Goal: Information Seeking & Learning: Learn about a topic

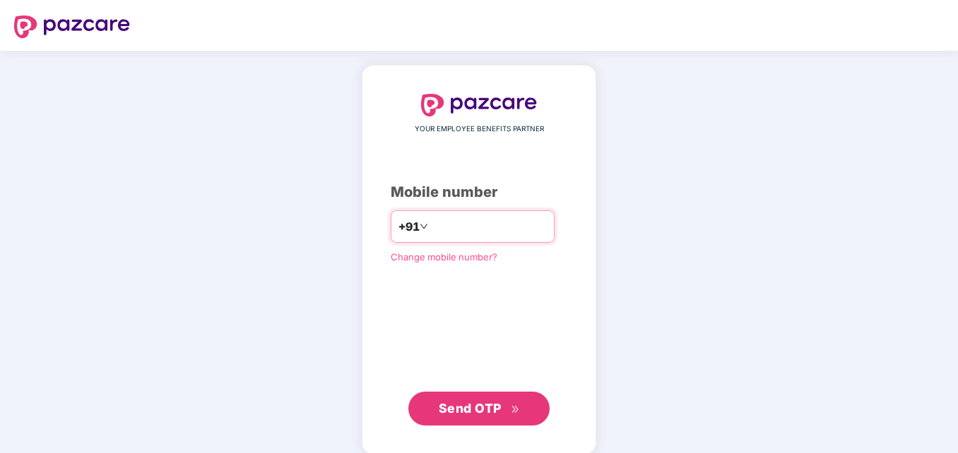
click at [431, 229] on input "**********" at bounding box center [489, 226] width 116 height 23
type input "**********"
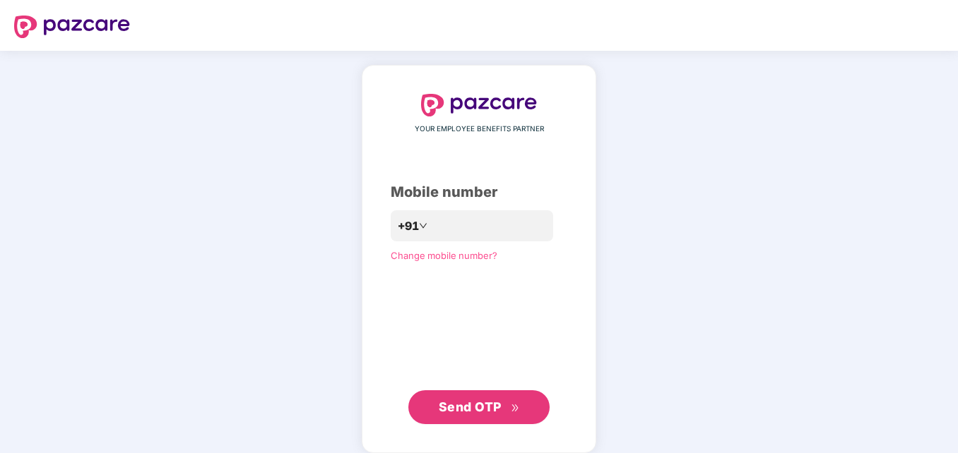
click at [487, 399] on span "Send OTP" at bounding box center [479, 408] width 81 height 20
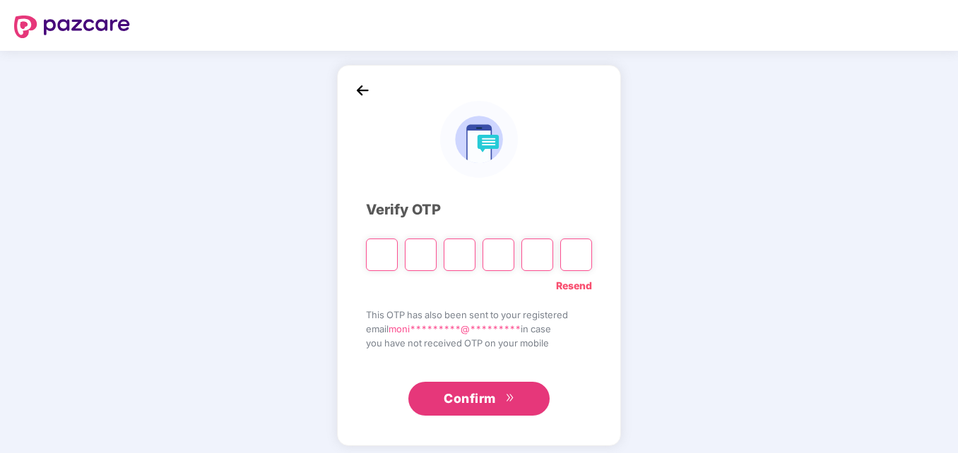
type input "*"
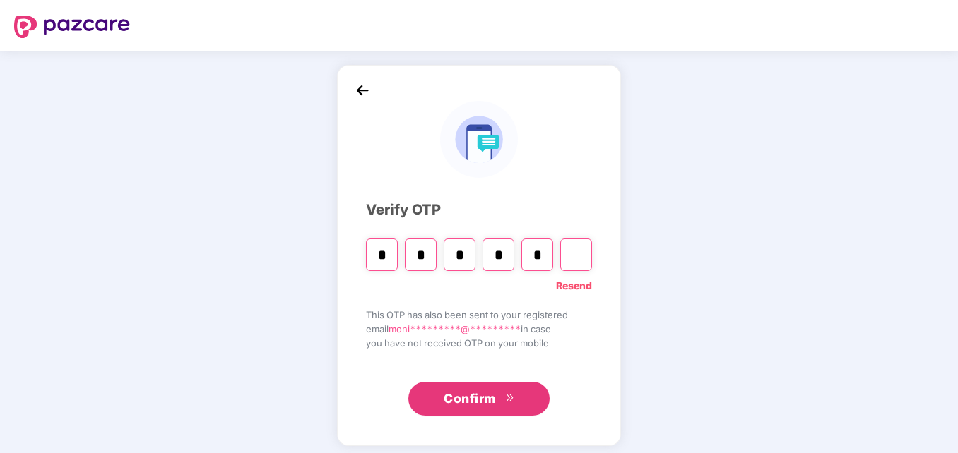
type input "*"
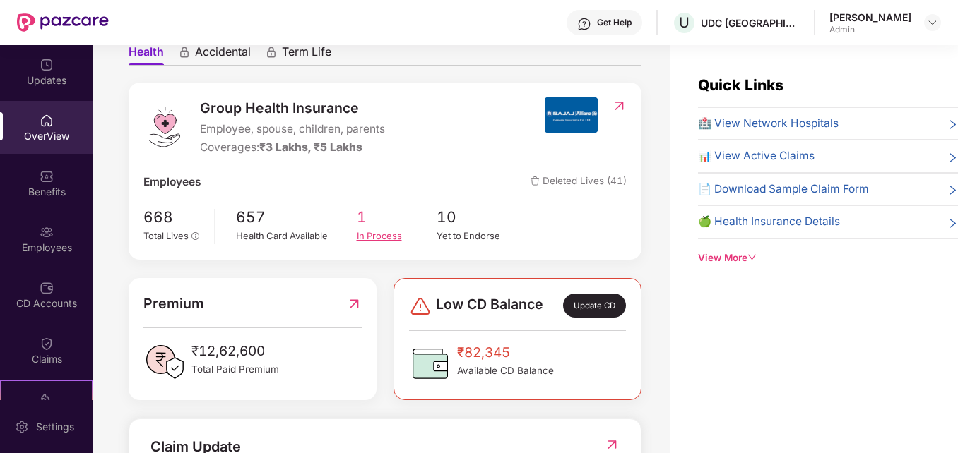
click at [371, 227] on span "1" at bounding box center [397, 217] width 81 height 23
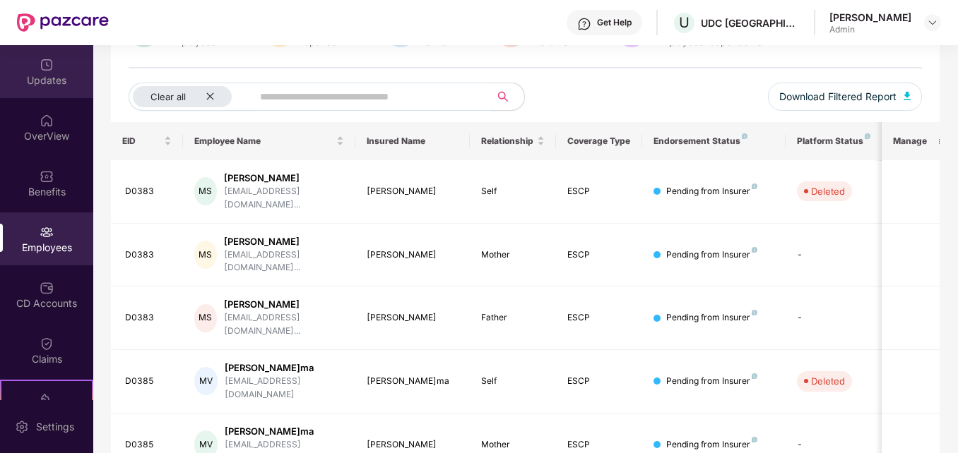
click at [54, 64] on div "Updates" at bounding box center [46, 71] width 93 height 53
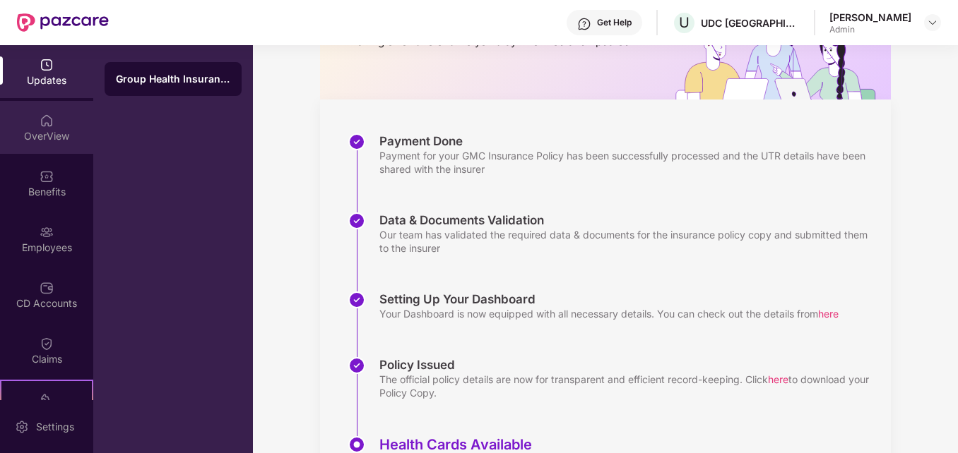
click at [47, 129] on div "OverView" at bounding box center [46, 136] width 93 height 14
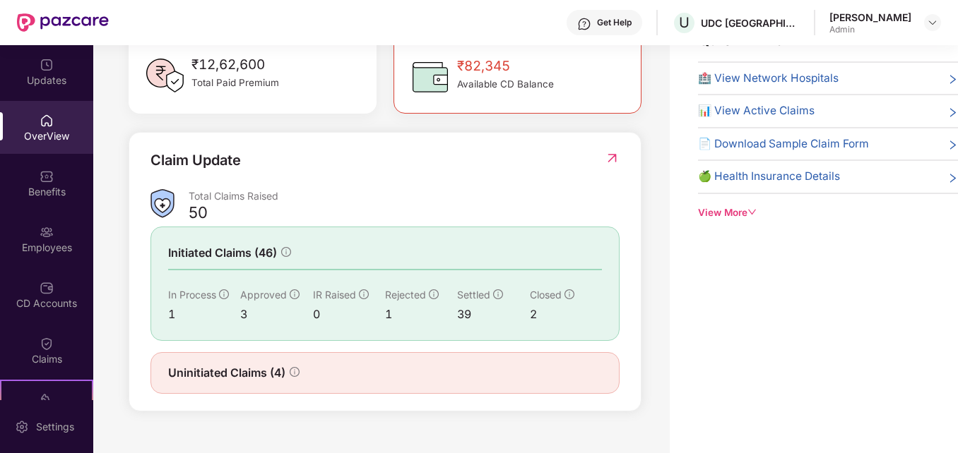
scroll to position [412, 0]
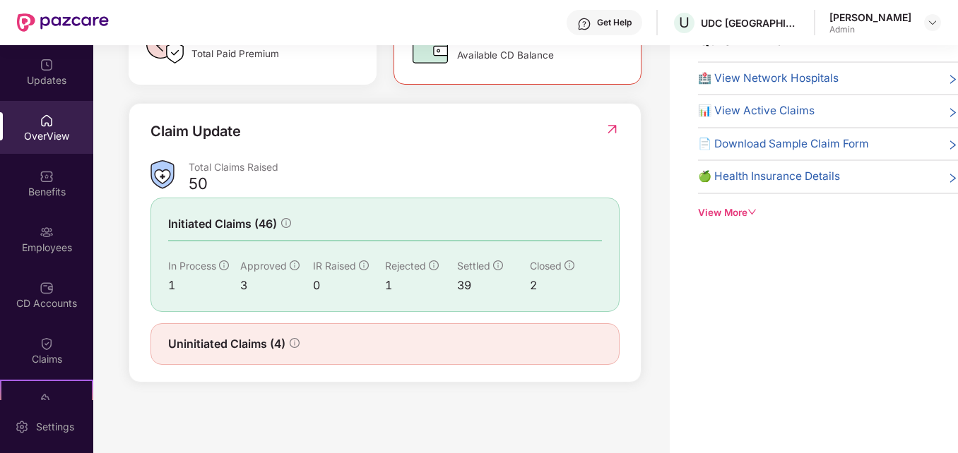
click at [353, 336] on div "Uninitiated Claims (4)" at bounding box center [385, 345] width 434 height 18
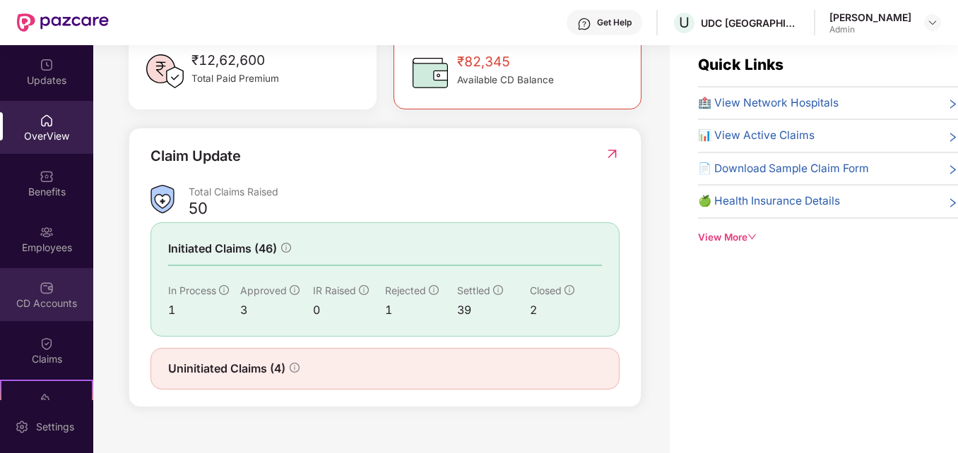
scroll to position [0, 0]
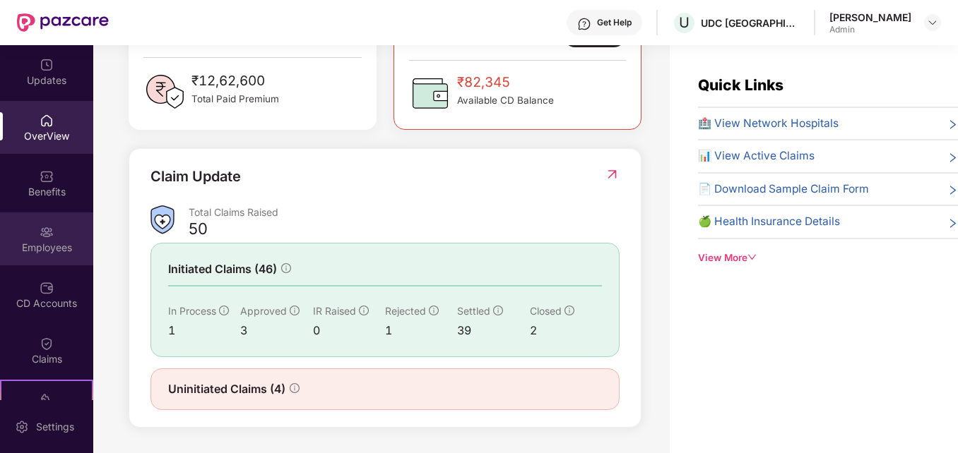
click at [52, 242] on div "Employees" at bounding box center [46, 248] width 93 height 14
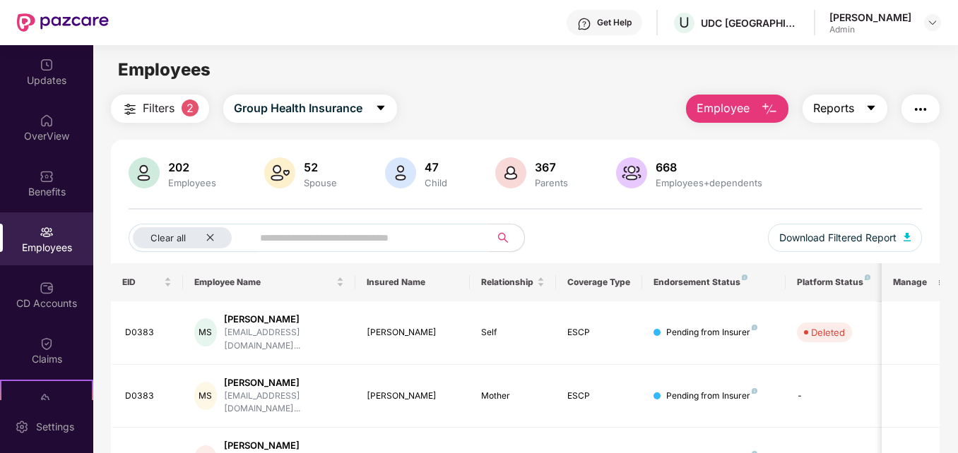
click at [836, 104] on span "Reports" at bounding box center [833, 109] width 41 height 18
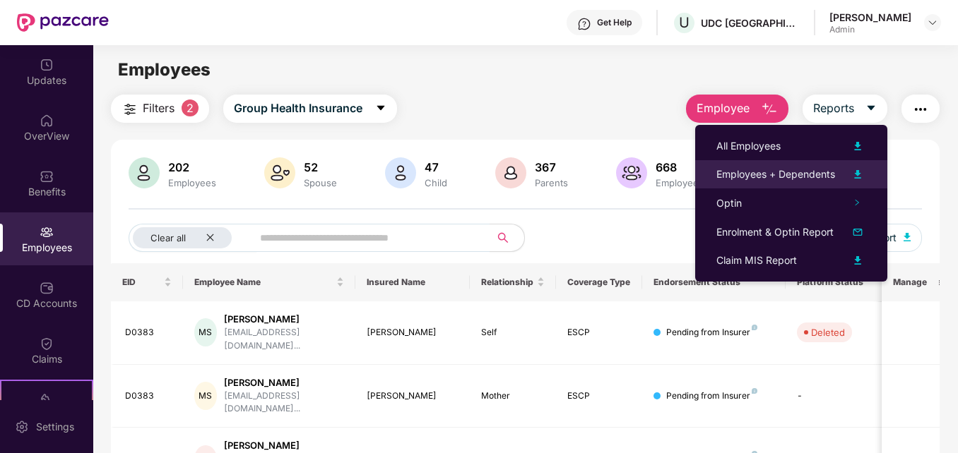
click at [857, 168] on img at bounding box center [857, 174] width 17 height 17
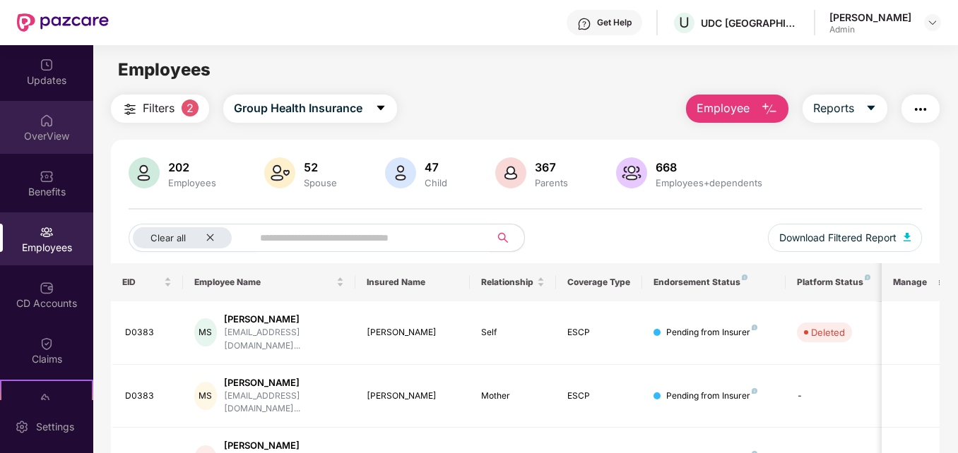
click at [39, 131] on div "OverView" at bounding box center [46, 136] width 93 height 14
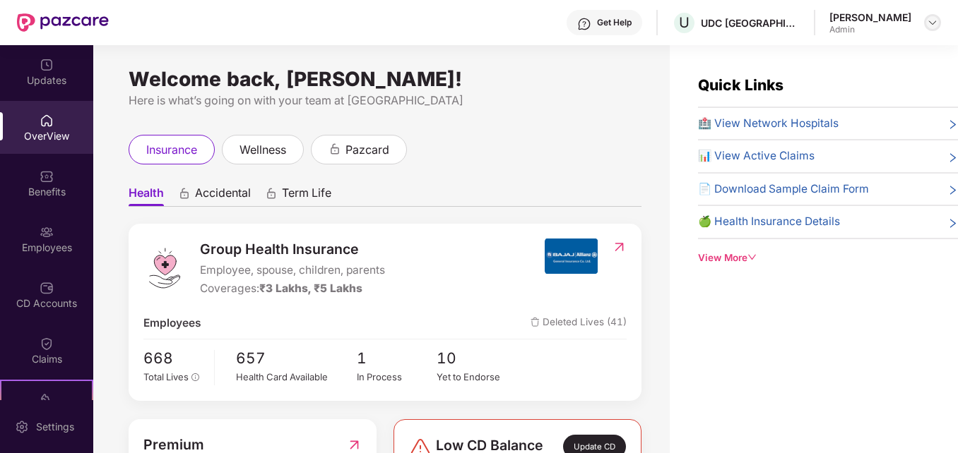
click at [929, 18] on img at bounding box center [932, 22] width 11 height 11
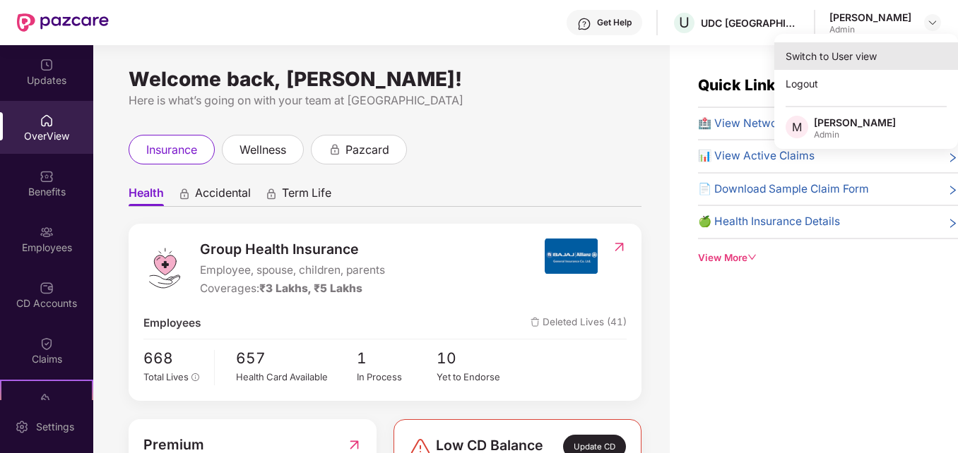
click at [829, 58] on div "Switch to User view" at bounding box center [866, 56] width 184 height 28
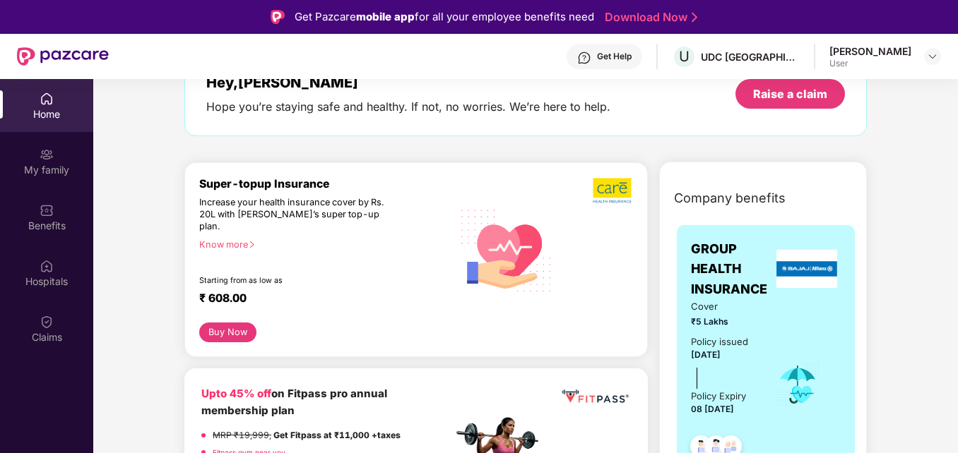
scroll to position [71, 0]
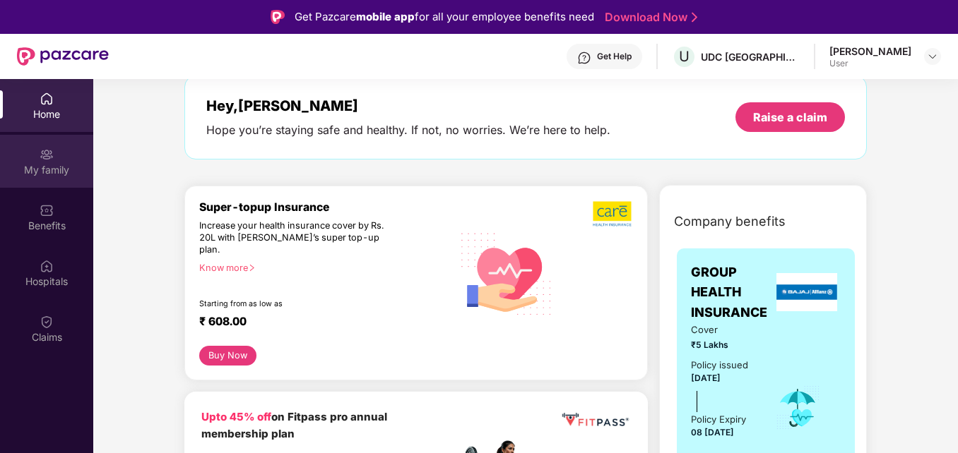
click at [47, 165] on div "My family" at bounding box center [46, 170] width 93 height 14
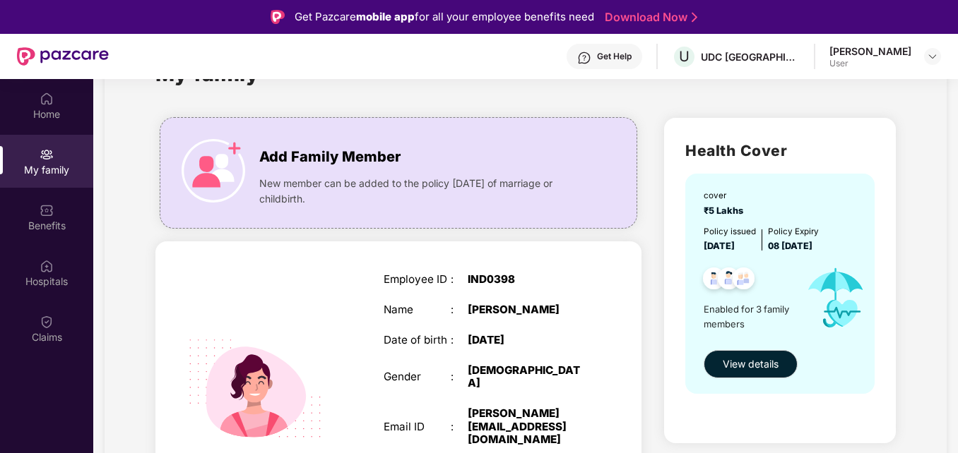
scroll to position [49, 0]
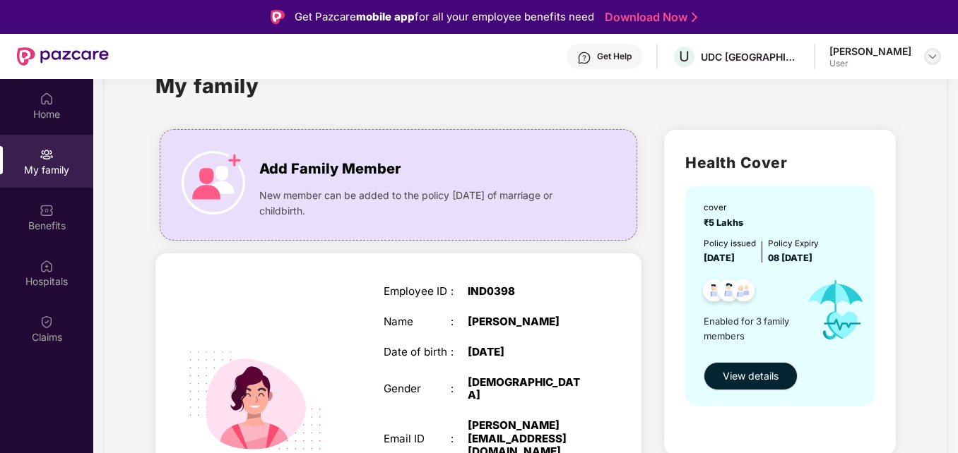
click at [927, 54] on img at bounding box center [932, 56] width 11 height 11
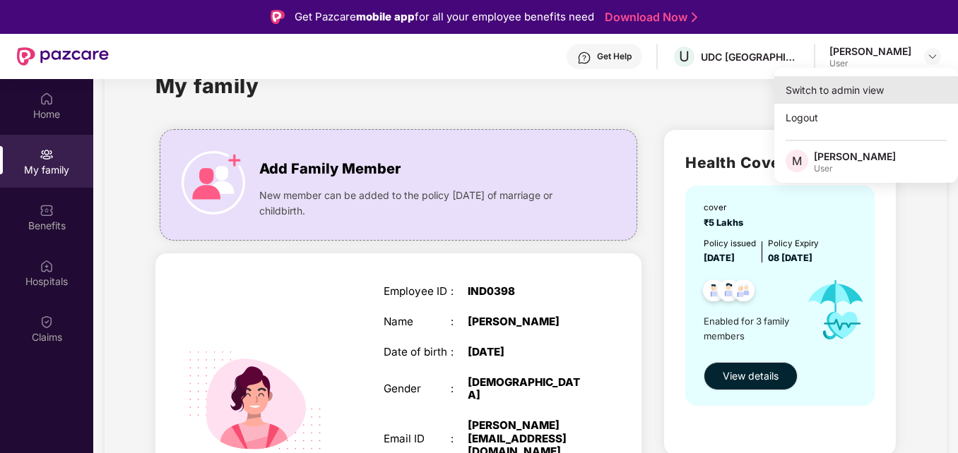
click at [845, 89] on div "Switch to admin view" at bounding box center [866, 90] width 184 height 28
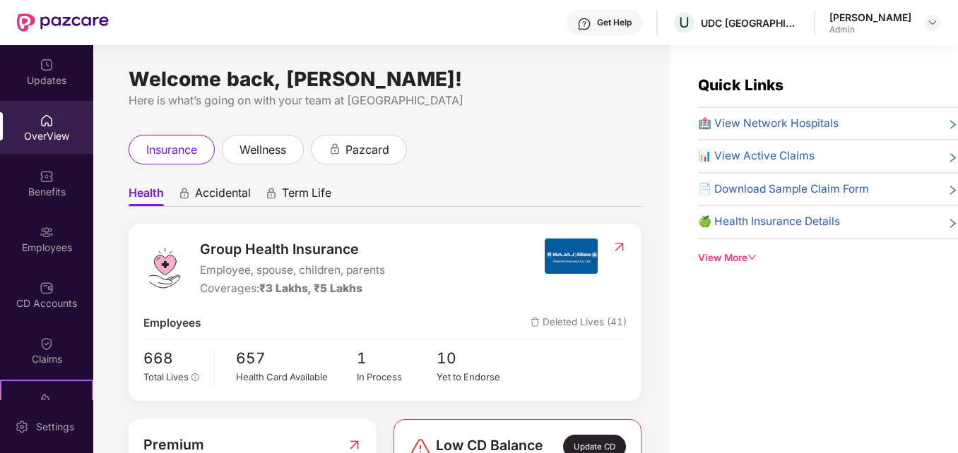
scroll to position [71, 0]
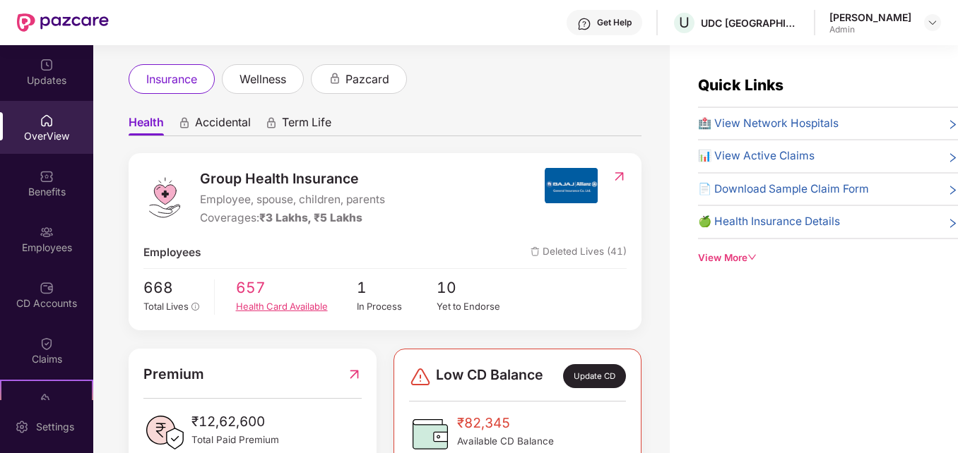
click at [257, 304] on div "Health Card Available" at bounding box center [296, 306] width 121 height 14
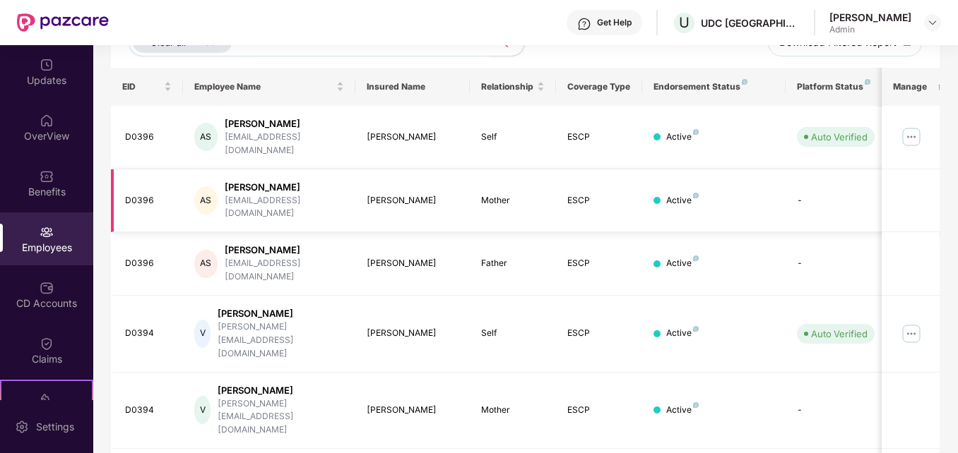
scroll to position [212, 0]
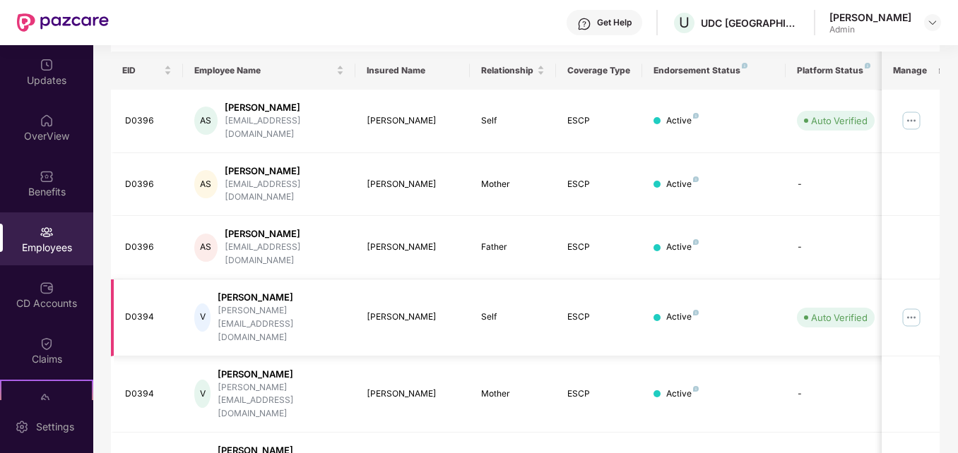
click at [910, 307] on img at bounding box center [911, 318] width 23 height 23
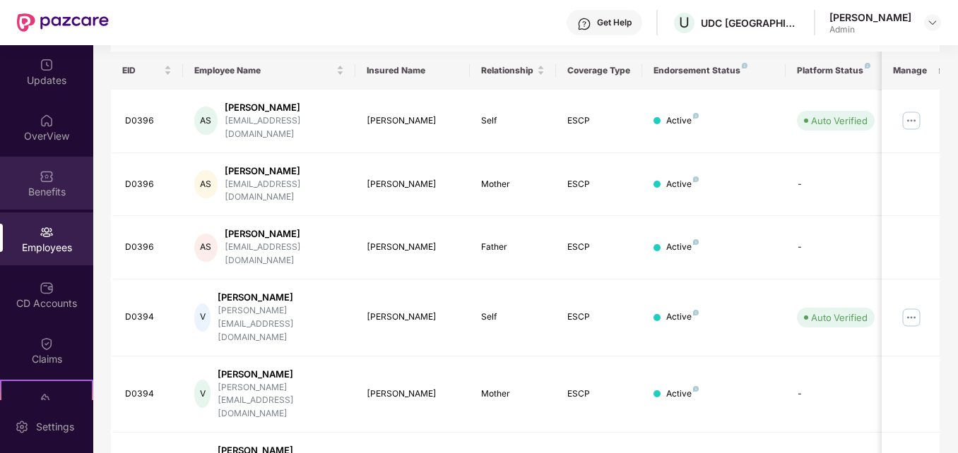
click at [25, 194] on div "Benefits" at bounding box center [46, 192] width 93 height 14
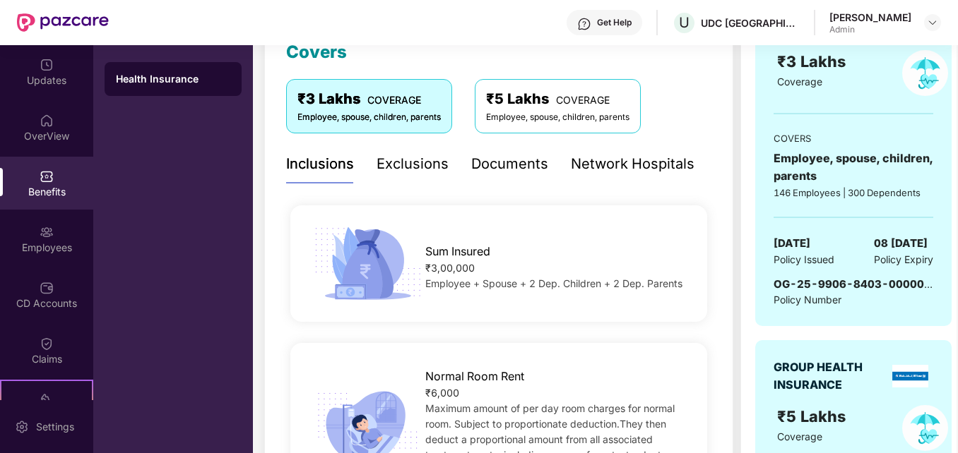
click at [516, 119] on div "Employee, spouse, children, parents" at bounding box center [557, 117] width 143 height 13
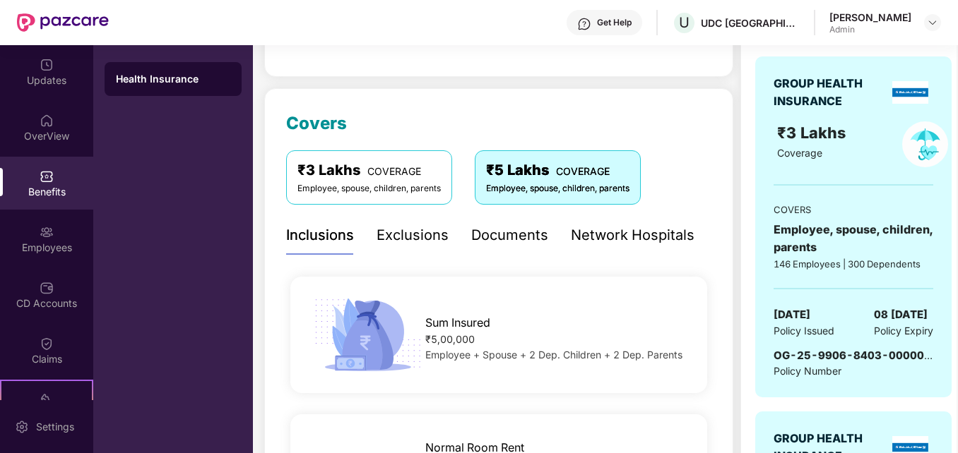
scroll to position [0, 0]
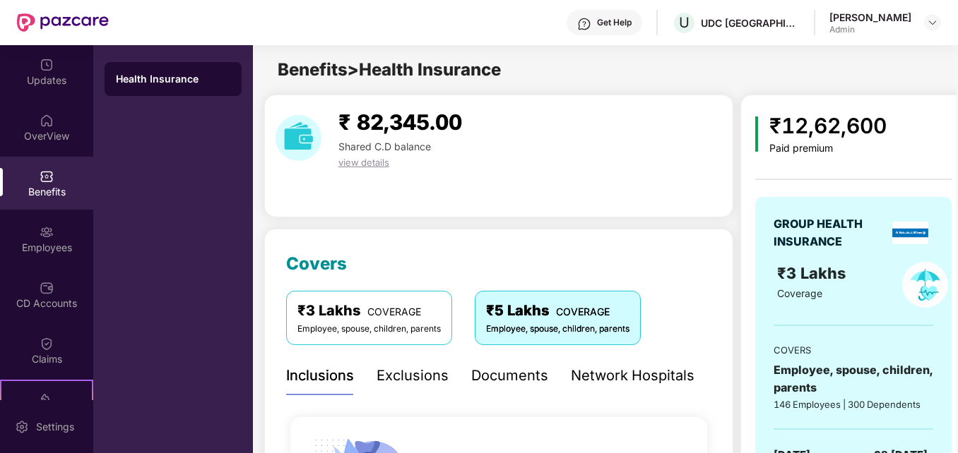
click at [353, 304] on div "₹3 Lakhs COVERAGE" at bounding box center [368, 311] width 143 height 22
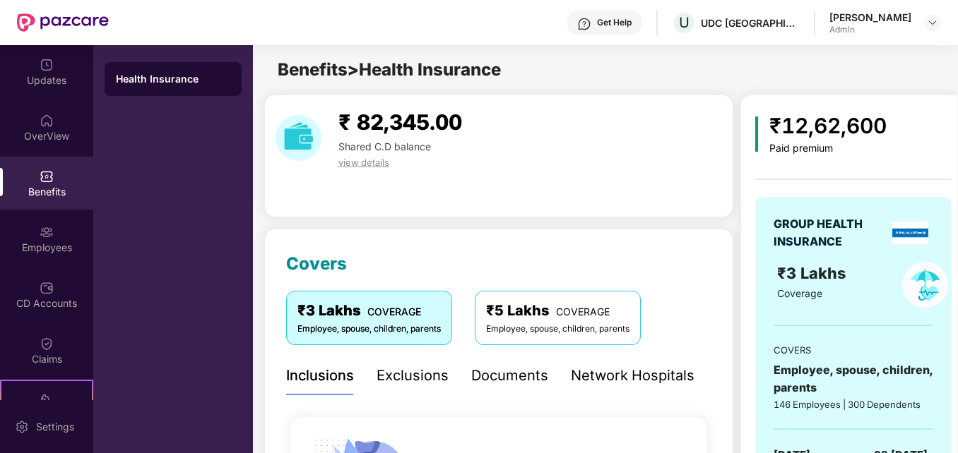
click at [526, 335] on div "Employee, spouse, children, parents" at bounding box center [557, 329] width 143 height 13
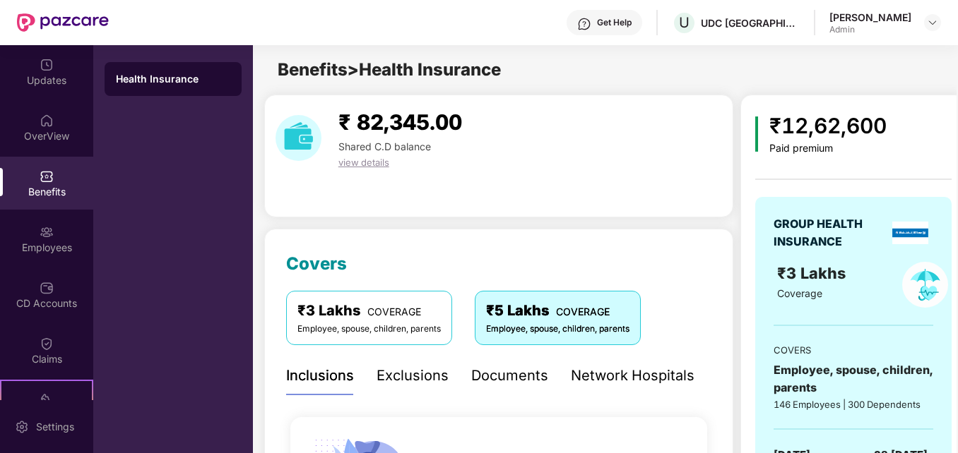
click at [631, 378] on div "Network Hospitals" at bounding box center [633, 376] width 124 height 22
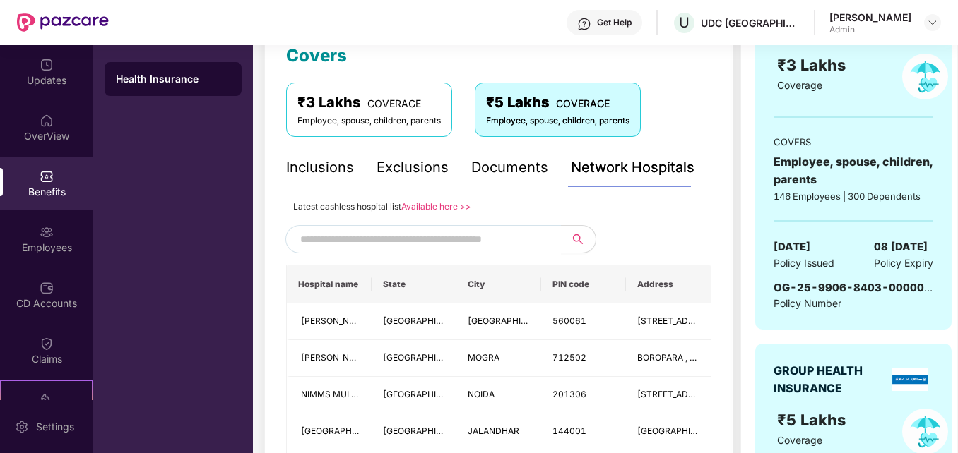
scroll to position [212, 0]
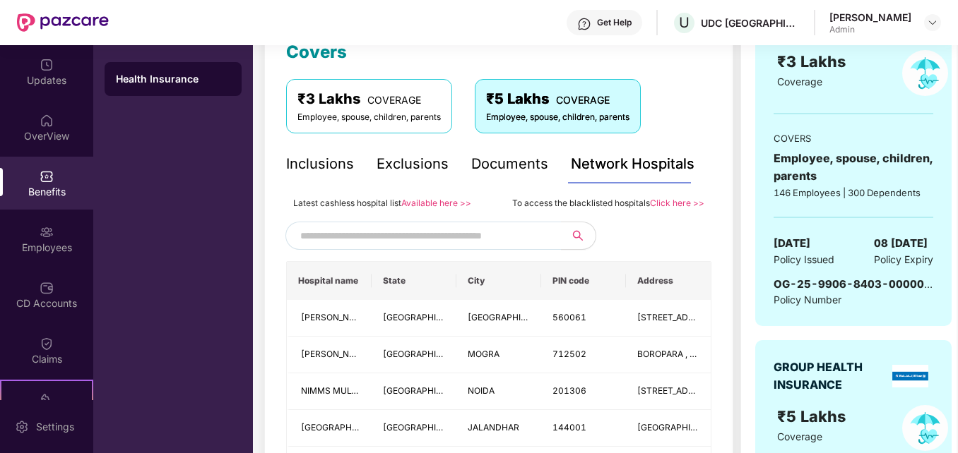
click at [377, 229] on input "text" at bounding box center [421, 235] width 242 height 21
click at [326, 310] on td "[PERSON_NAME] EYE INSTITUTE PVT. LTD. - [GEOGRAPHIC_DATA]" at bounding box center [329, 318] width 85 height 37
click at [384, 230] on input "*********" at bounding box center [421, 235] width 242 height 21
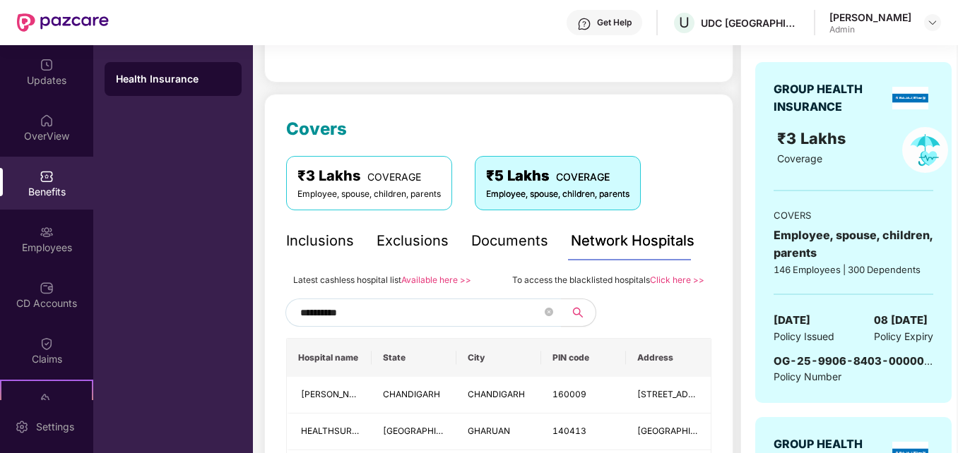
scroll to position [141, 0]
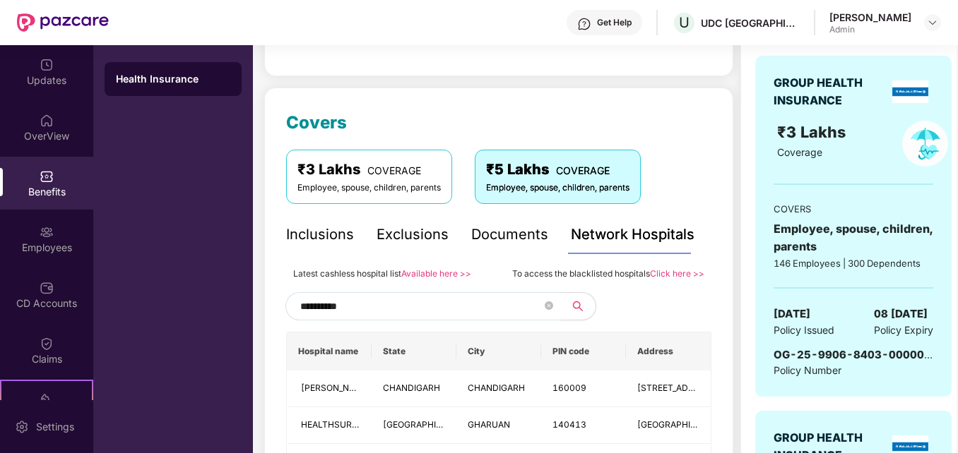
drag, startPoint x: 449, startPoint y: 303, endPoint x: 283, endPoint y: 304, distance: 166.0
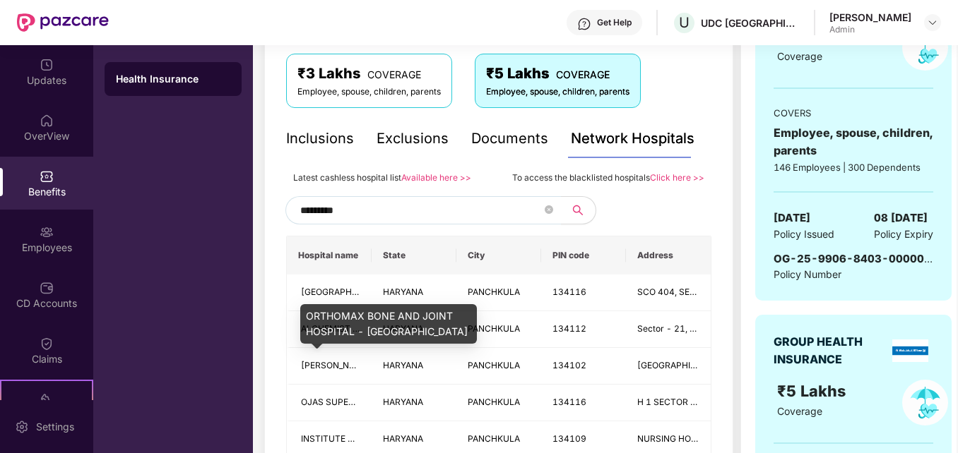
scroll to position [212, 0]
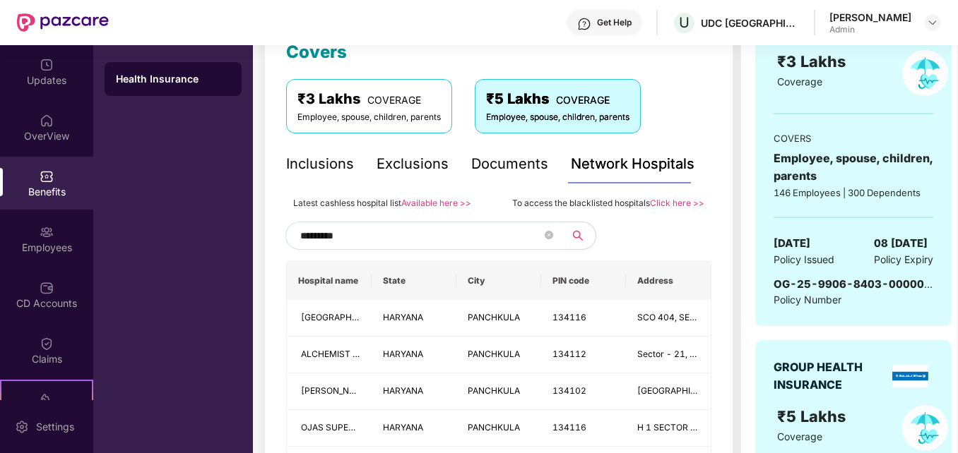
type input "*********"
click at [411, 165] on div "Exclusions" at bounding box center [412, 164] width 72 height 22
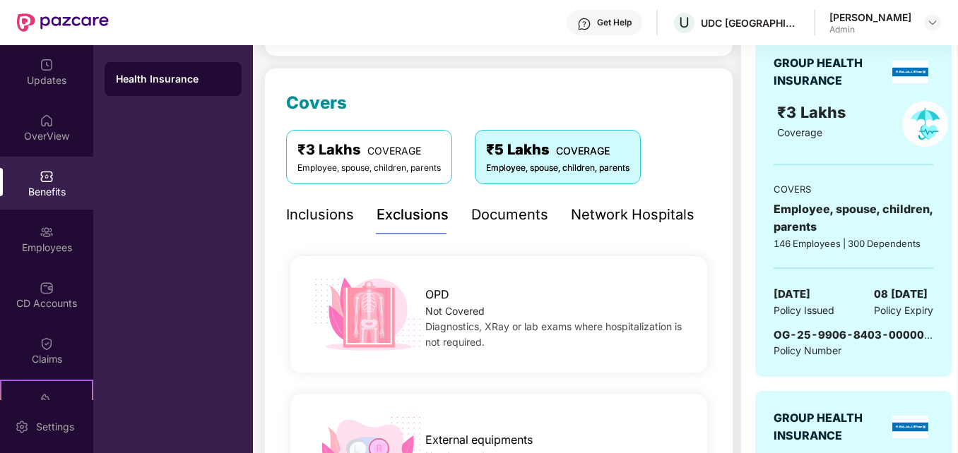
scroll to position [160, 0]
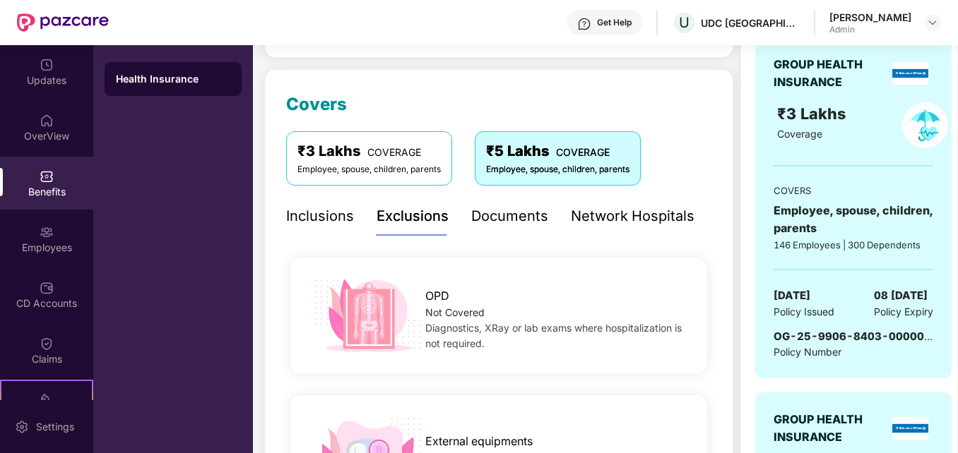
click at [521, 220] on div "Documents" at bounding box center [509, 217] width 77 height 22
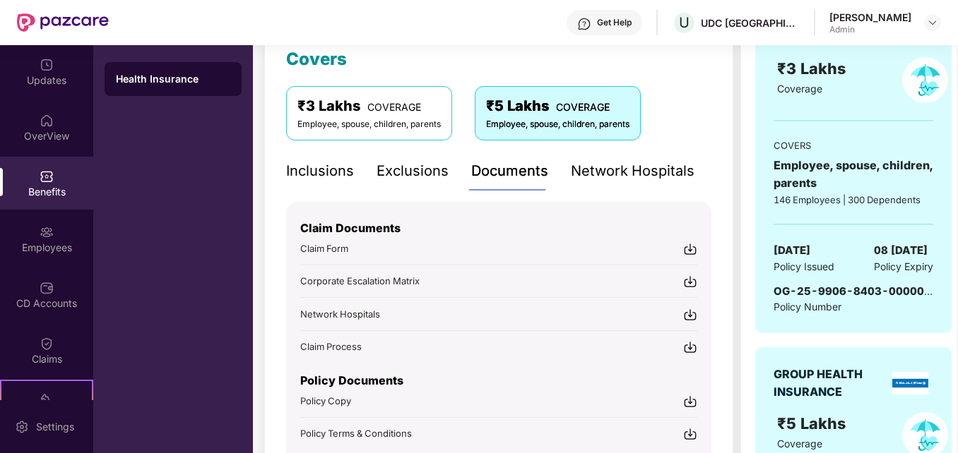
scroll to position [230, 0]
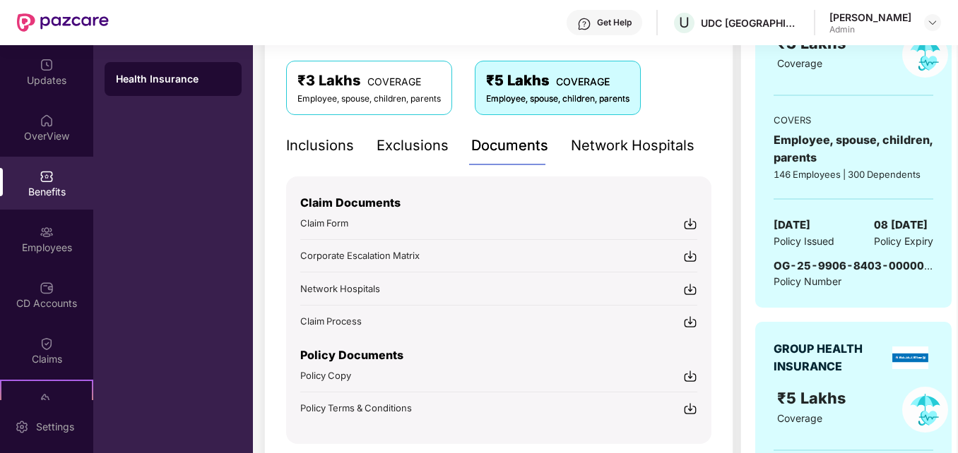
click at [693, 290] on img at bounding box center [690, 290] width 14 height 14
click at [316, 146] on div "Inclusions" at bounding box center [320, 146] width 68 height 22
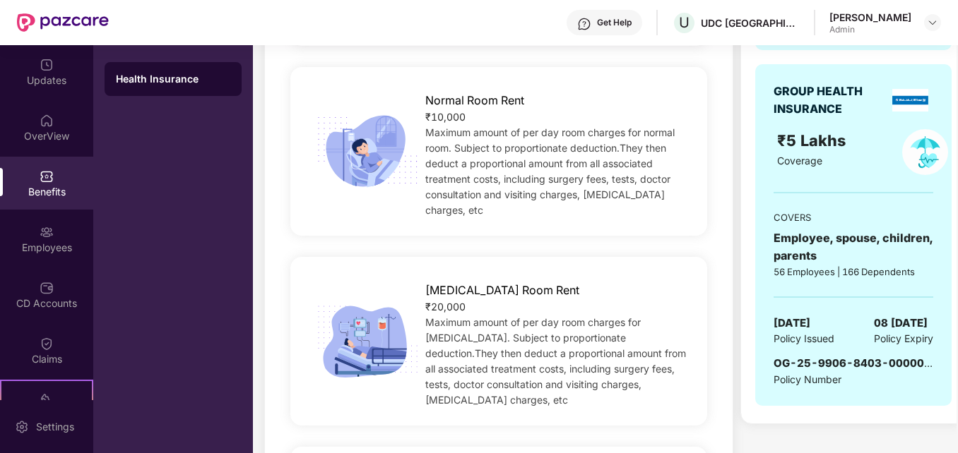
scroll to position [583, 0]
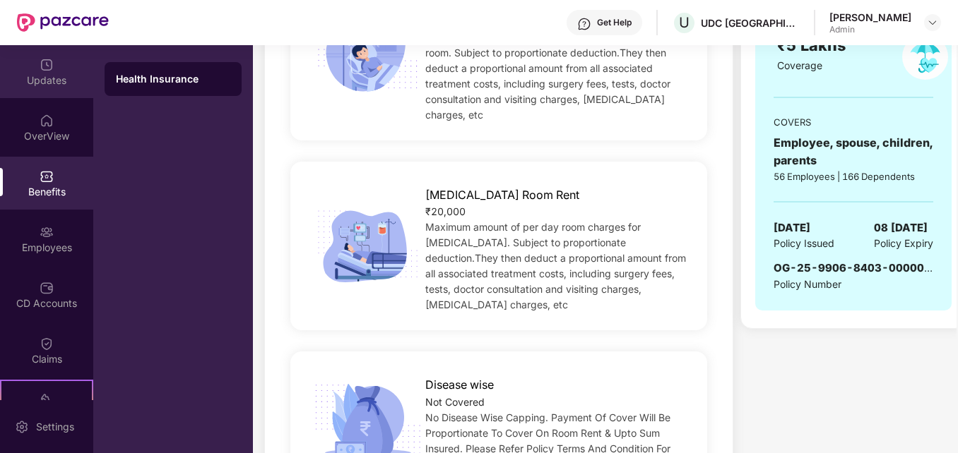
click at [40, 79] on div "Updates" at bounding box center [46, 80] width 93 height 14
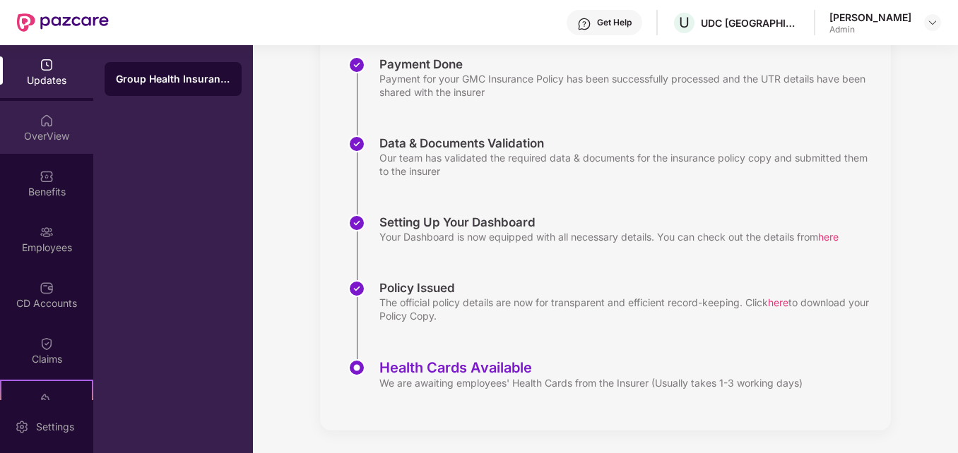
click at [53, 125] on div "OverView" at bounding box center [46, 127] width 93 height 53
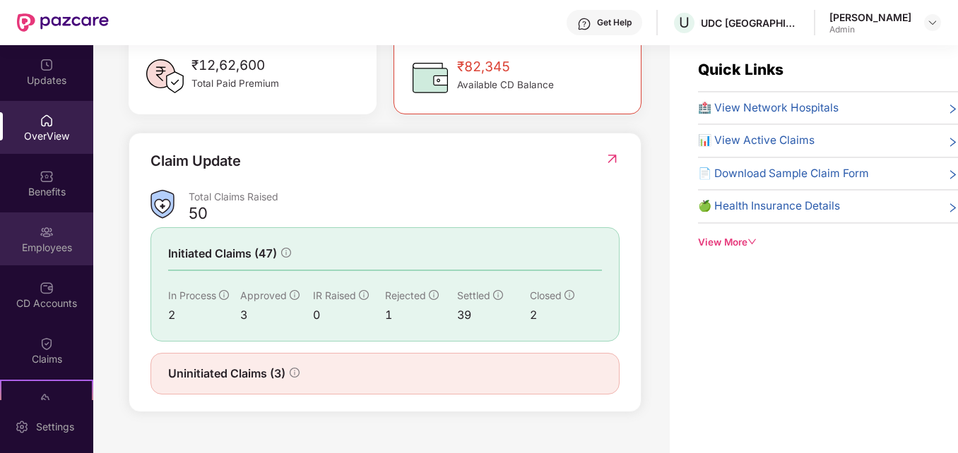
scroll to position [0, 0]
